Goal: Information Seeking & Learning: Find contact information

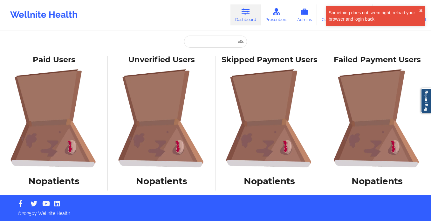
click at [42, 15] on div "Wellnite Health" at bounding box center [44, 14] width 88 height 25
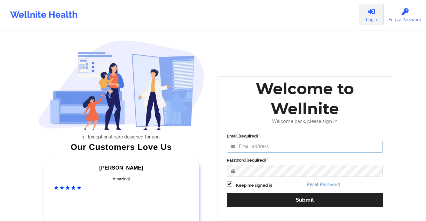
click at [355, 150] on input "Email (required)" at bounding box center [305, 147] width 156 height 12
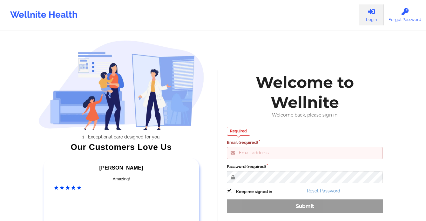
type input "gabrielle.macasaquit@wellnite.com"
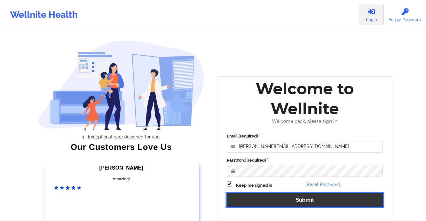
click at [312, 206] on button "Submit" at bounding box center [305, 200] width 156 height 14
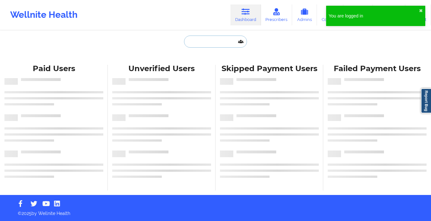
click at [219, 38] on input "text" at bounding box center [215, 42] width 63 height 12
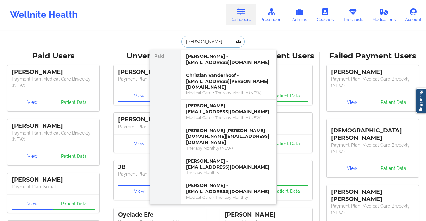
type input "andrew bal"
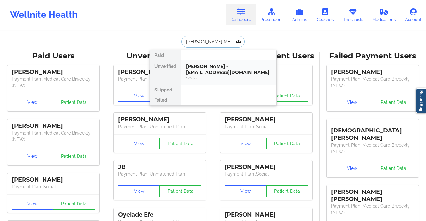
click at [197, 69] on div "Andrew Ball - gojaviball@gmail.com" at bounding box center [228, 70] width 85 height 12
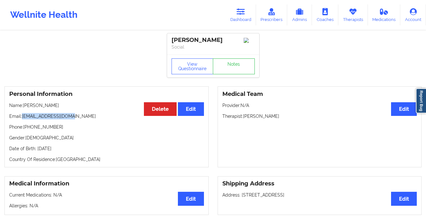
drag, startPoint x: 69, startPoint y: 116, endPoint x: 23, endPoint y: 118, distance: 46.4
click at [23, 118] on p "Email: gojaviball@gmail.com" at bounding box center [106, 116] width 195 height 6
copy p "gojaviball@gmail.com"
click at [232, 15] on link "Dashboard" at bounding box center [240, 14] width 30 height 21
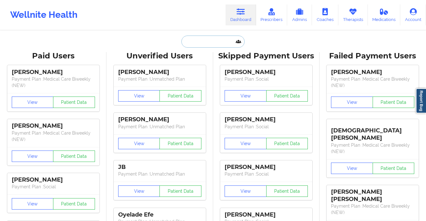
click at [201, 46] on input "text" at bounding box center [212, 42] width 63 height 12
paste input "traviscrocker.law@gmail.com"
type input "traviscrocker.law@gmail.com"
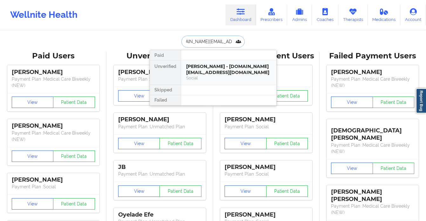
click at [201, 72] on div "Travis Crocker - traviscrocker.law@gmail.com" at bounding box center [228, 70] width 85 height 12
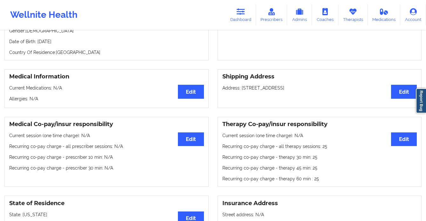
scroll to position [24, 0]
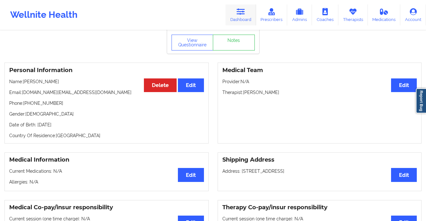
click at [234, 15] on link "Dashboard" at bounding box center [240, 14] width 30 height 21
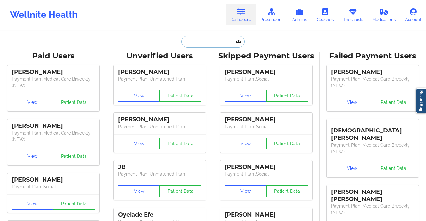
click at [204, 46] on input "text" at bounding box center [212, 42] width 63 height 12
paste input "traviscrocker.law@gmail.com"
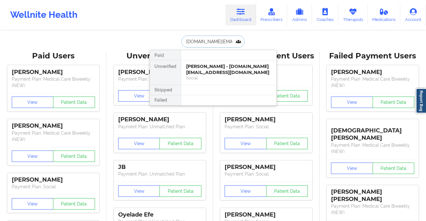
click at [215, 38] on input "traviscrocker.law@gmail.com" at bounding box center [212, 42] width 63 height 12
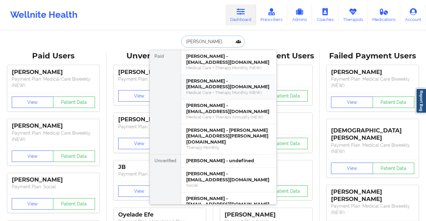
type input "andrew ba"
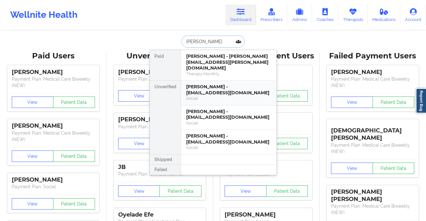
click at [220, 84] on div "Andrew Ball - gojaviball@gmail.com" at bounding box center [228, 90] width 85 height 12
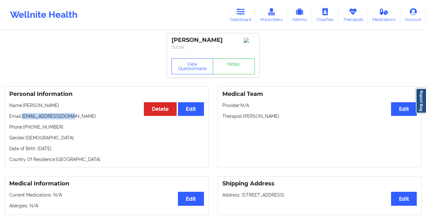
drag, startPoint x: 69, startPoint y: 118, endPoint x: 23, endPoint y: 120, distance: 45.8
click at [23, 119] on p "Email: gojaviball@gmail.com" at bounding box center [106, 116] width 195 height 6
copy p "gojaviball@gmail.com"
drag, startPoint x: 55, startPoint y: 129, endPoint x: 28, endPoint y: 131, distance: 27.0
click at [27, 130] on p "Phone: +1954-918-8079" at bounding box center [106, 127] width 195 height 6
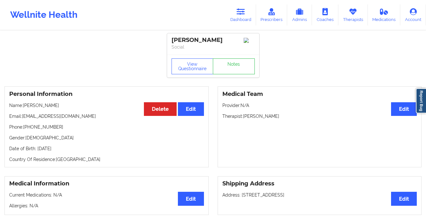
click at [58, 130] on p "Phone: +1954-918-8079" at bounding box center [106, 127] width 195 height 6
drag, startPoint x: 57, startPoint y: 130, endPoint x: 24, endPoint y: 131, distance: 33.4
click at [24, 130] on p "Phone: +1954-918-8079" at bounding box center [106, 127] width 195 height 6
copy p "+1954-918-8079"
click at [60, 150] on p "Date of Birth: 4th of July 1970" at bounding box center [106, 148] width 195 height 6
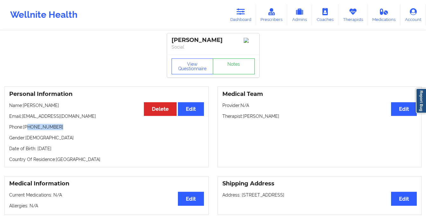
drag, startPoint x: 49, startPoint y: 130, endPoint x: 28, endPoint y: 130, distance: 21.3
click at [28, 130] on p "Phone: +1954-918-8079" at bounding box center [106, 127] width 195 height 6
copy p "954-918-8079"
click at [234, 8] on link "Dashboard" at bounding box center [240, 14] width 30 height 21
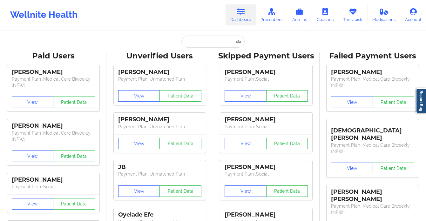
click at [213, 42] on input "text" at bounding box center [212, 42] width 63 height 12
paste input "Lisa-Mari Lee"
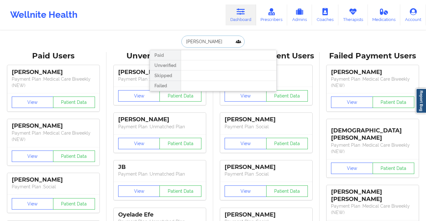
click at [195, 43] on input "Lisa-Mari Lee" at bounding box center [212, 42] width 63 height 12
drag, startPoint x: 204, startPoint y: 42, endPoint x: 208, endPoint y: 43, distance: 4.2
click at [204, 42] on input "Lisa Mari Lee" at bounding box center [212, 42] width 63 height 12
click at [226, 41] on input "Lisa Mari Lee" at bounding box center [212, 42] width 63 height 12
type input "Lisa Mari"
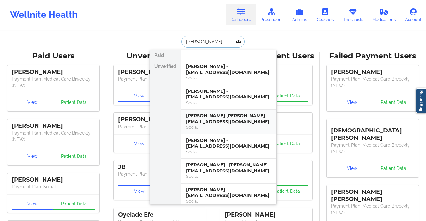
click at [244, 118] on div "Lisa Mari M Lee - lisalee55@icloud.com" at bounding box center [228, 119] width 85 height 12
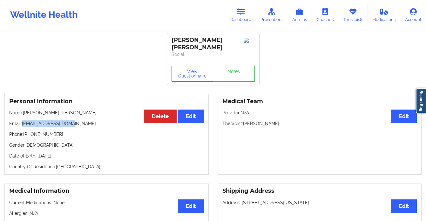
drag, startPoint x: 68, startPoint y: 118, endPoint x: 23, endPoint y: 118, distance: 45.1
click at [23, 120] on p "Email: lisalee55@icloud.com" at bounding box center [106, 123] width 195 height 6
copy p "lisalee55@icloud.com"
